Goal: Information Seeking & Learning: Learn about a topic

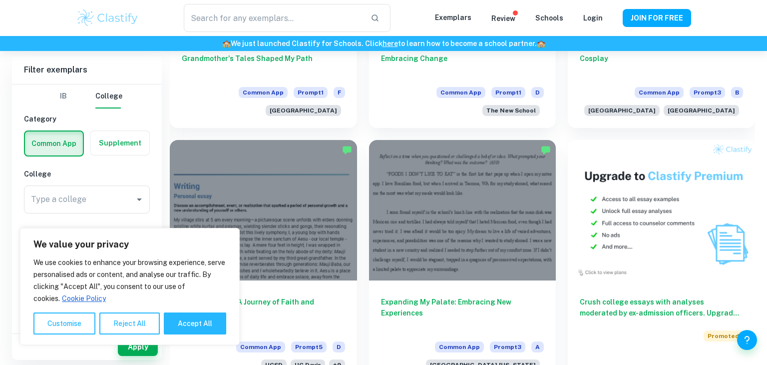
scroll to position [569, 0]
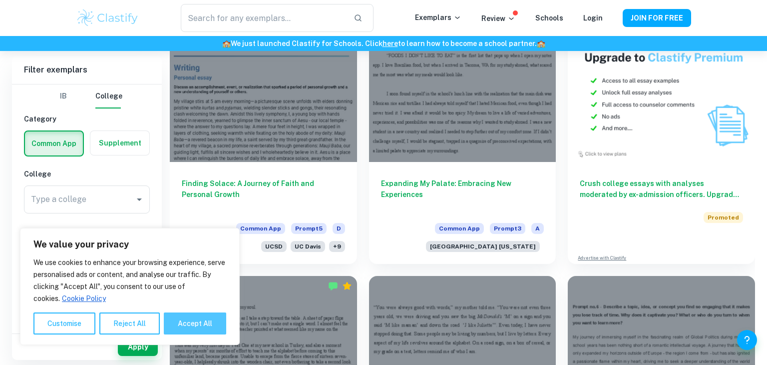
click at [209, 317] on button "Accept All" at bounding box center [195, 323] width 62 height 22
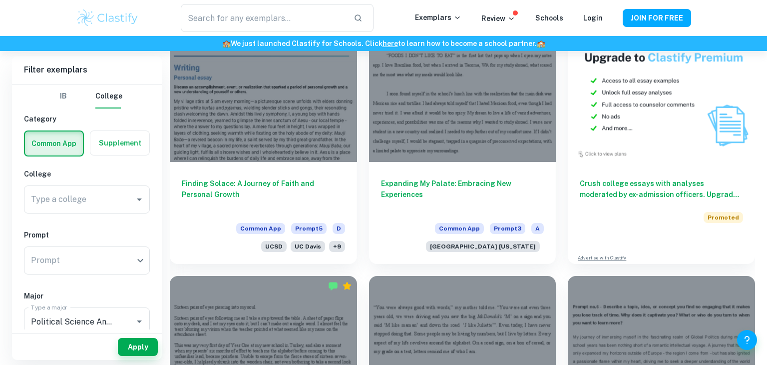
checkbox input "true"
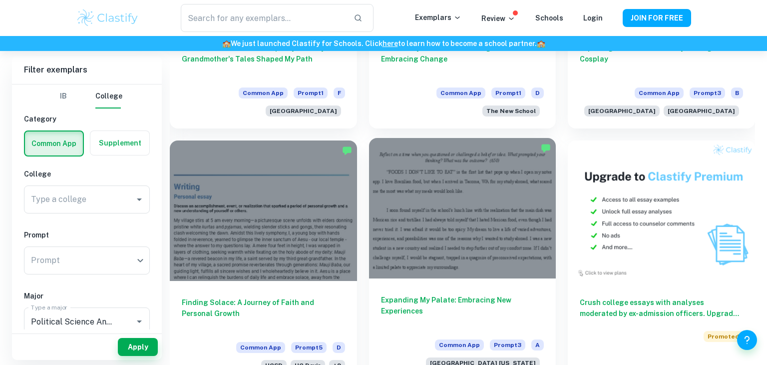
scroll to position [313, 0]
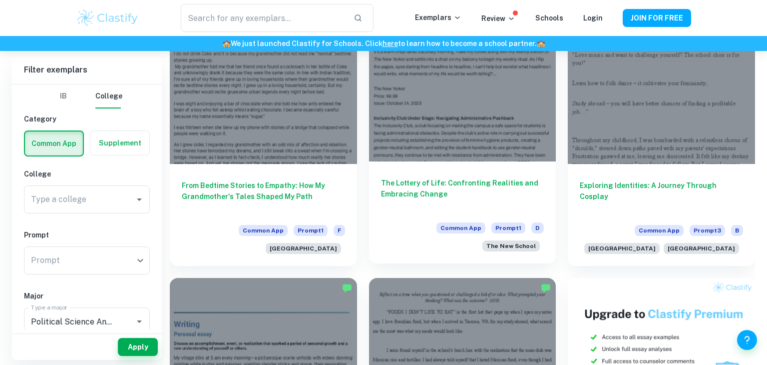
click at [411, 178] on h6 "The Lottery of Life: Confronting Realities and Embracing Change" at bounding box center [462, 193] width 163 height 33
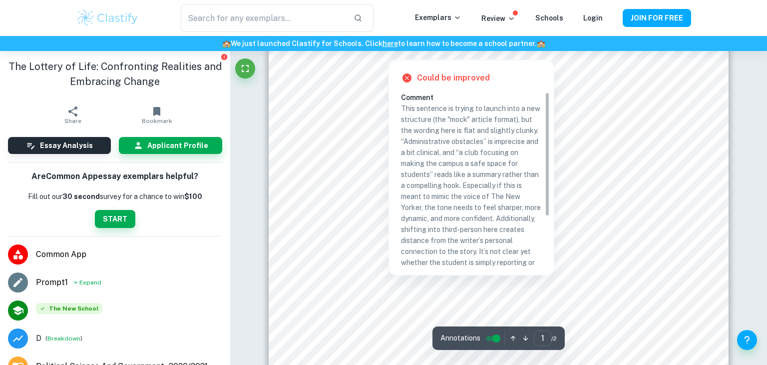
scroll to position [70, 0]
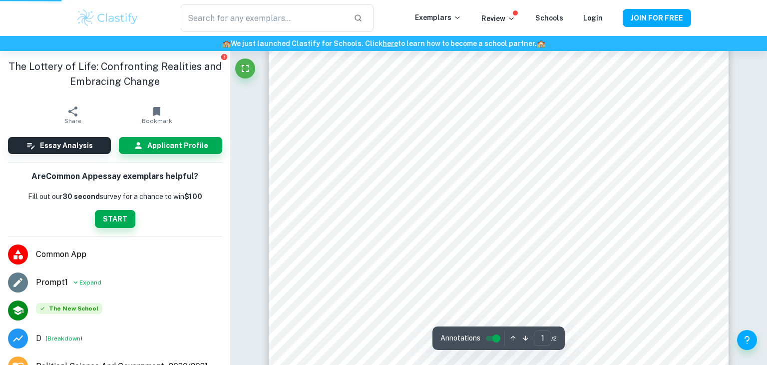
scroll to position [313, 0]
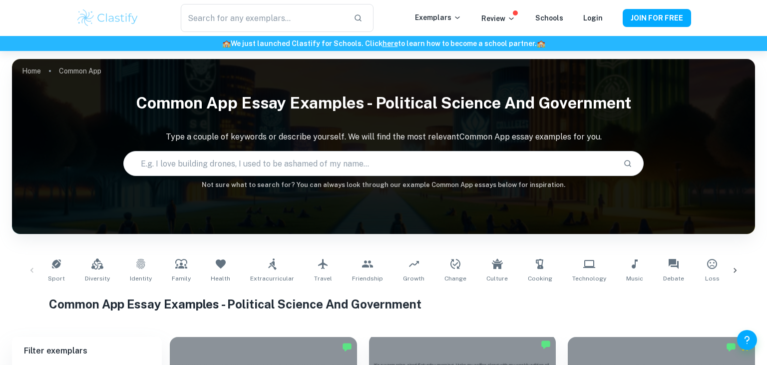
scroll to position [284, 0]
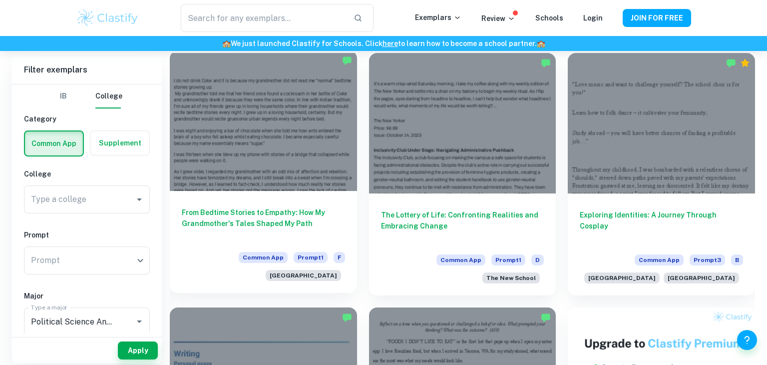
click at [265, 226] on h6 "From Bedtime Stories to Empathy: How My Grandmother's Tales Shaped My Path" at bounding box center [263, 223] width 163 height 33
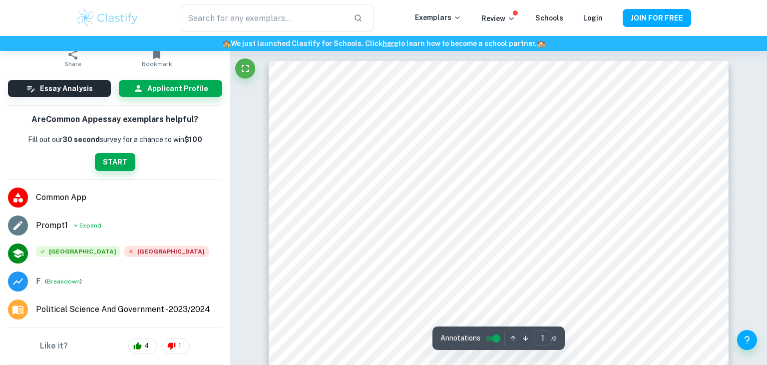
scroll to position [53, 0]
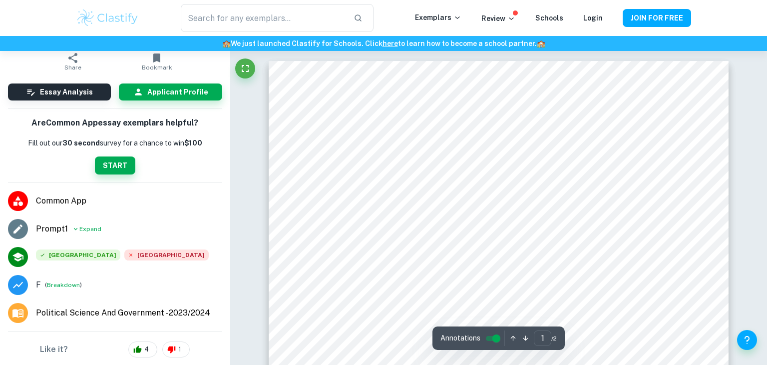
click at [36, 284] on p "F" at bounding box center [38, 285] width 5 height 12
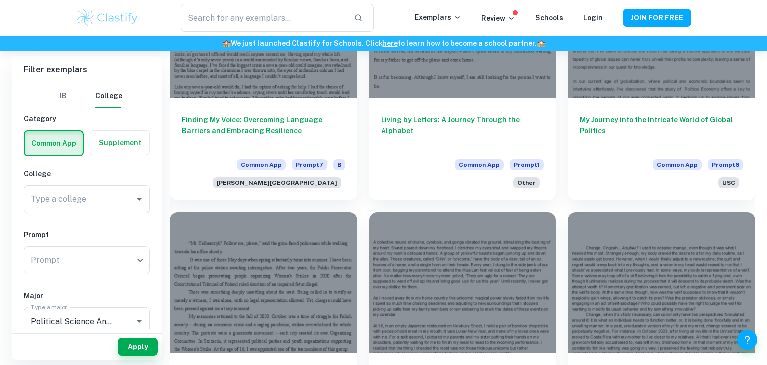
scroll to position [889, 0]
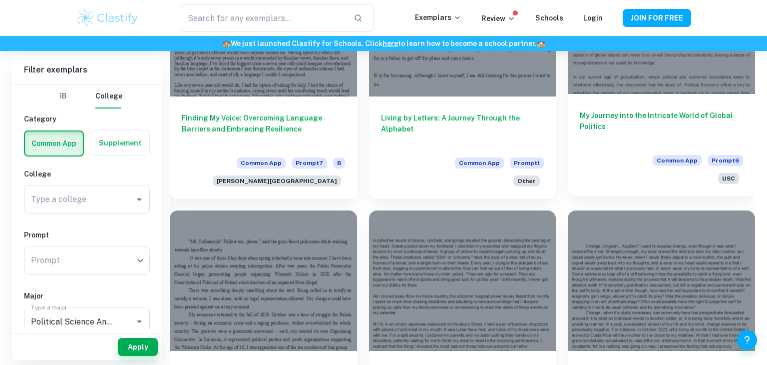
click at [618, 123] on h6 "My Journey into the Intricate World of Global Politics" at bounding box center [661, 126] width 163 height 33
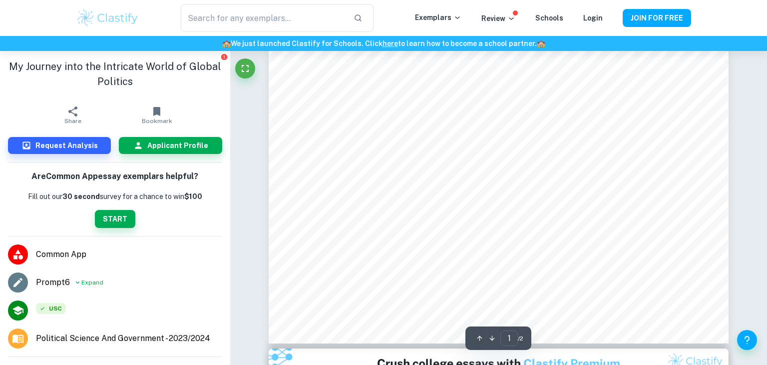
scroll to position [368, 0]
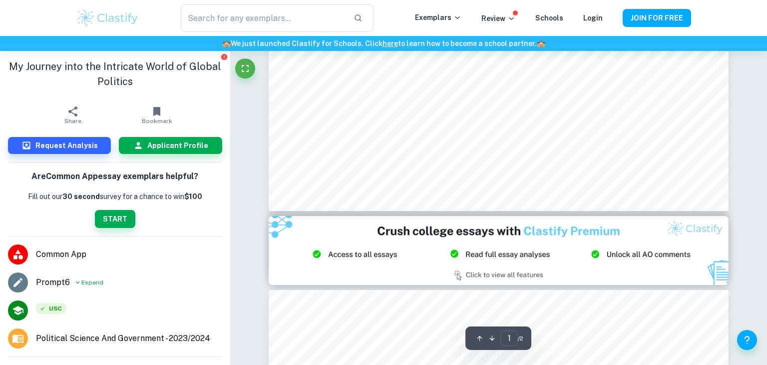
type input "2"
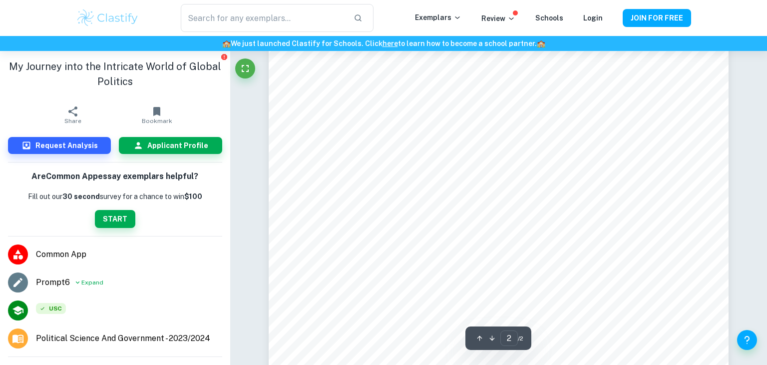
scroll to position [1085, 0]
